Goal: Navigation & Orientation: Go to known website

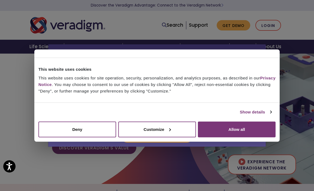
click at [298, 26] on div "Allscripts is now Veradigm Allscripts transitioned its solutions to the Veradig…" at bounding box center [157, 95] width 314 height 191
